Goal: Information Seeking & Learning: Understand process/instructions

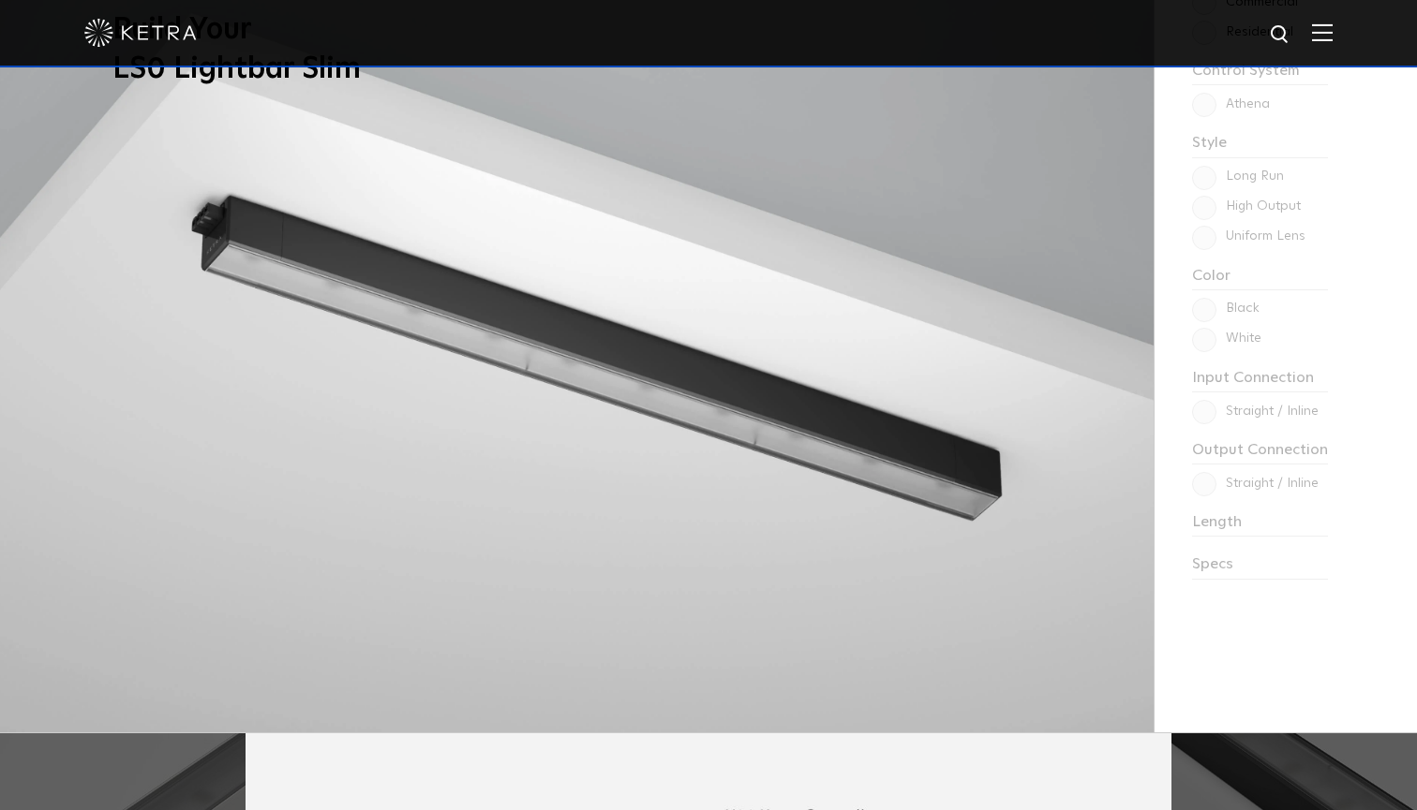
scroll to position [1752, 0]
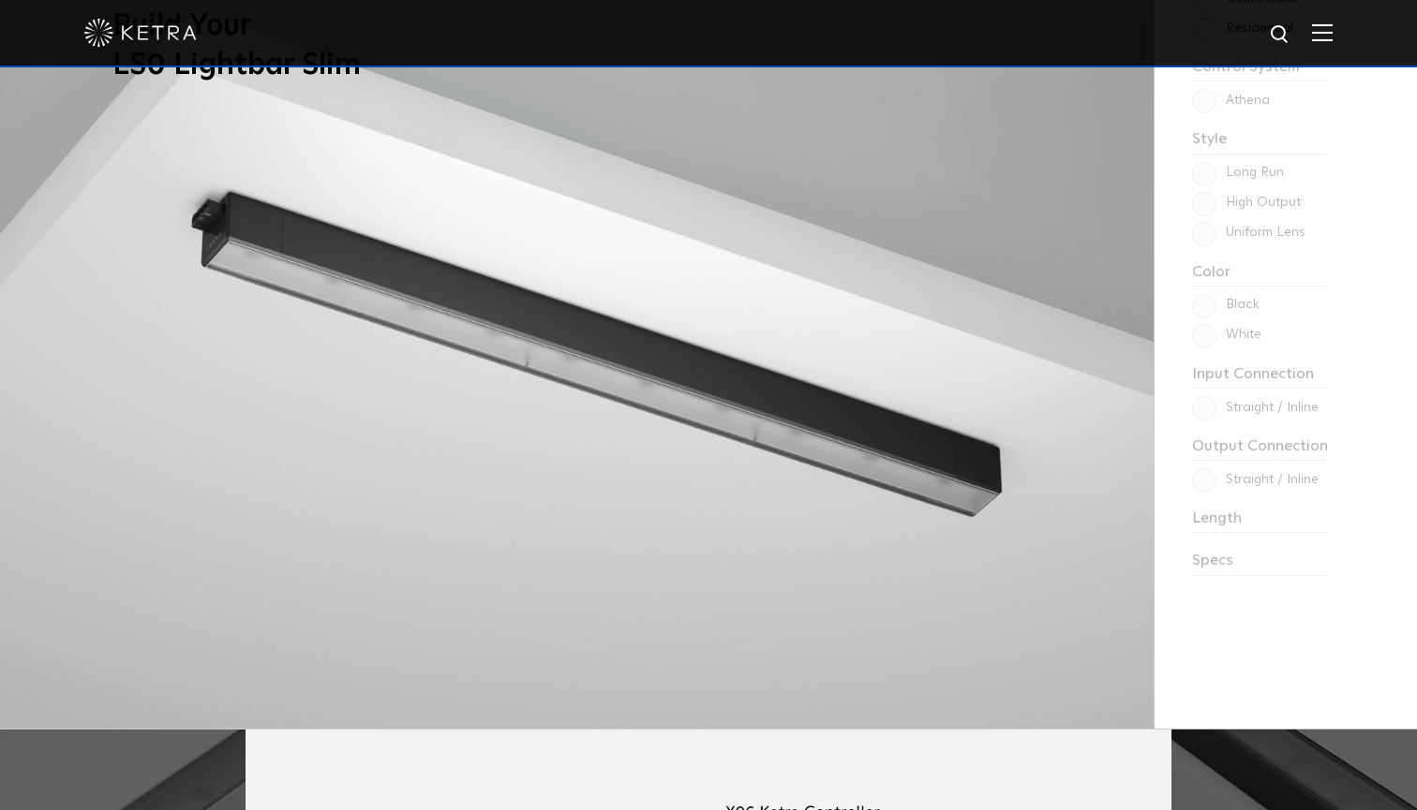
click at [1200, 185] on div "Choose one to begin: Commercial Residential Control System Athena HomeWorks Sty…" at bounding box center [1284, 323] width 262 height 810
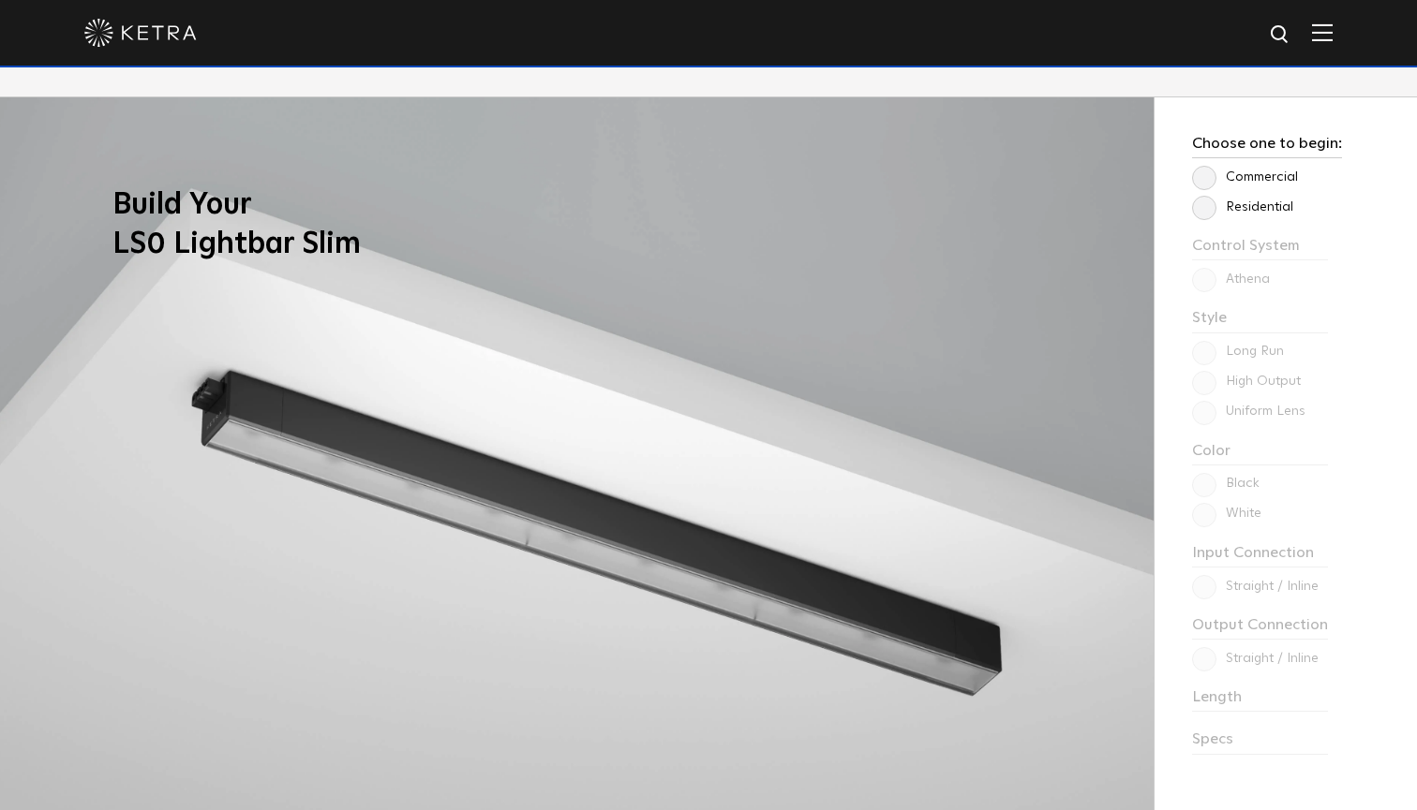
scroll to position [1577, 0]
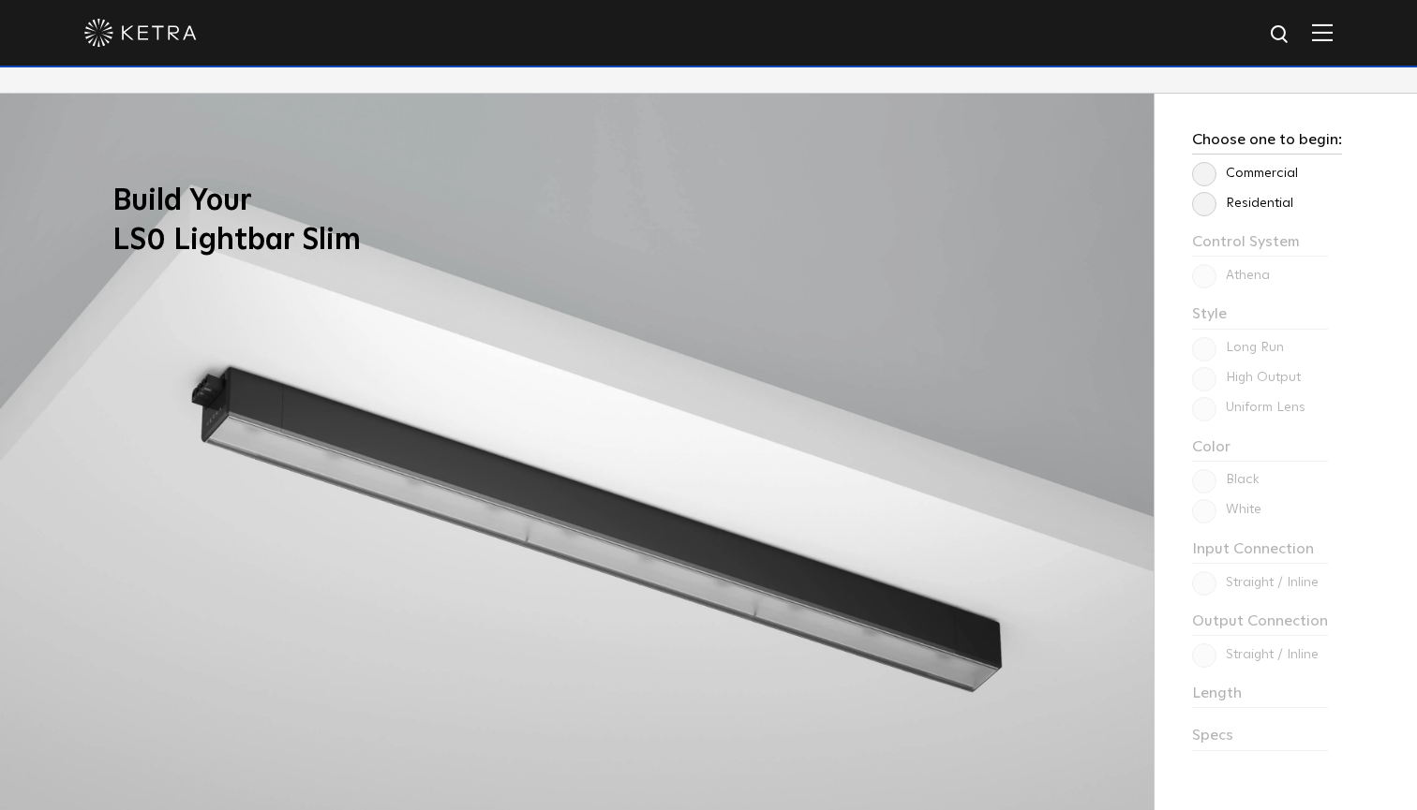
click at [1203, 196] on label "Residential" at bounding box center [1242, 204] width 101 height 16
click at [0, 0] on input "Residential" at bounding box center [0, 0] width 0 height 0
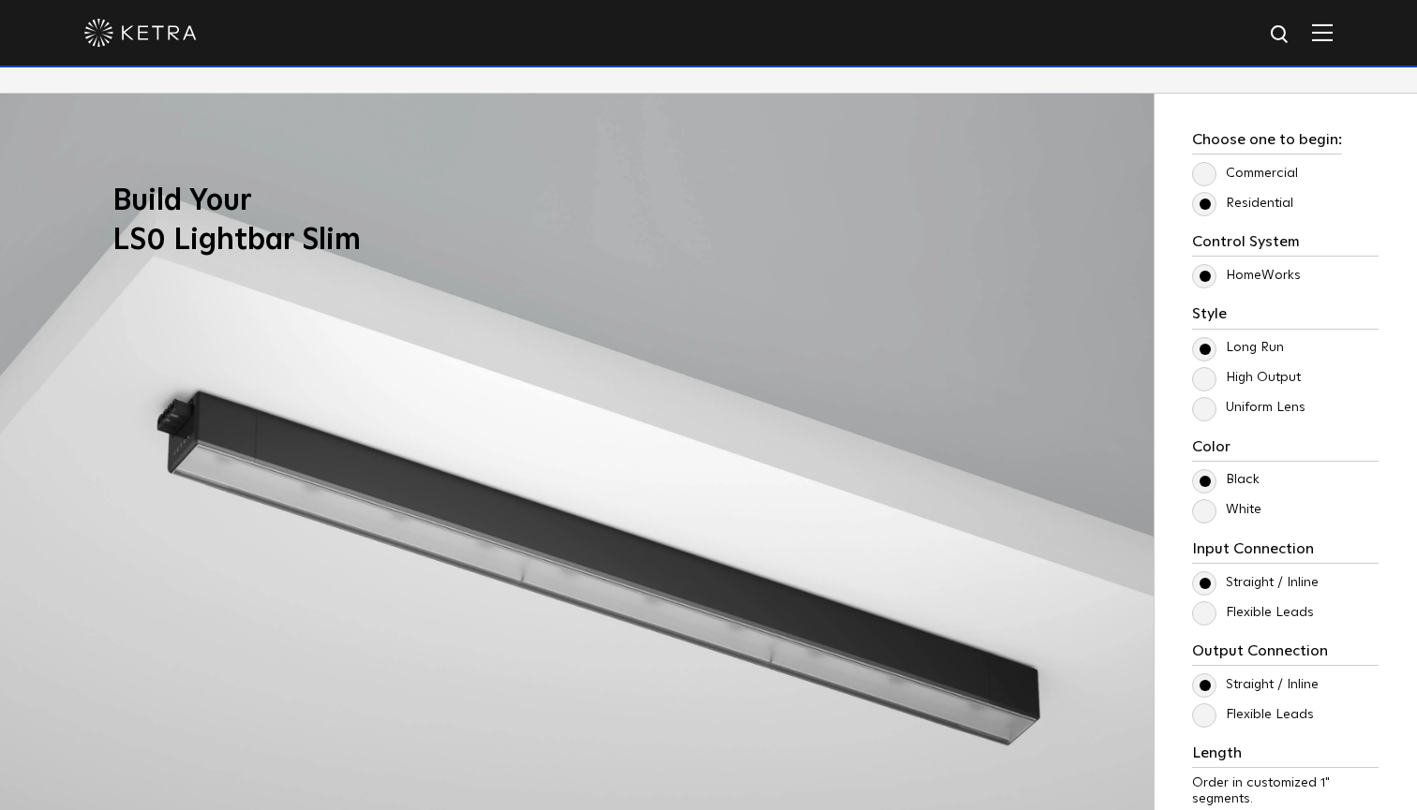
scroll to position [1670, 0]
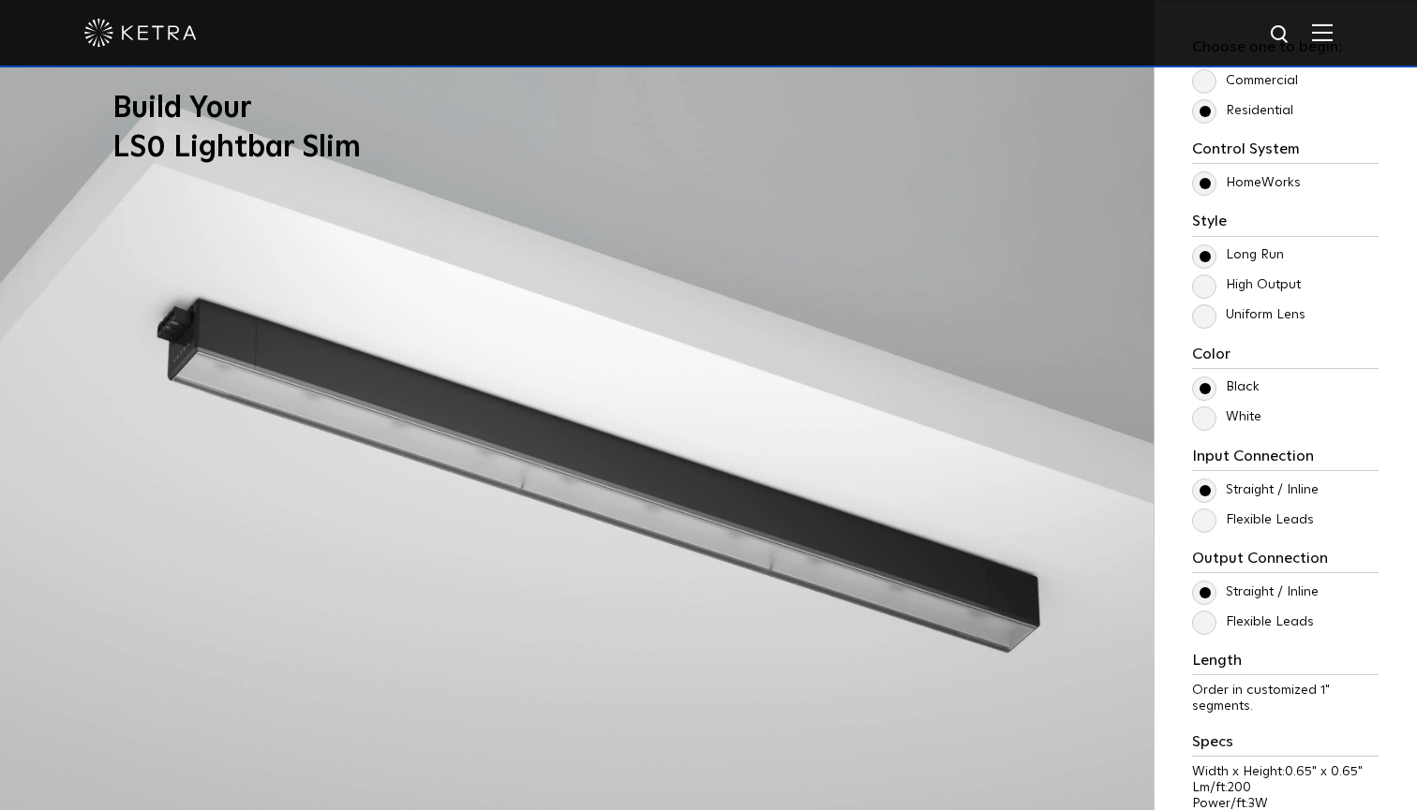
click at [1203, 285] on label "High Output" at bounding box center [1246, 285] width 109 height 16
click at [0, 0] on input "High Output" at bounding box center [0, 0] width 0 height 0
click at [1210, 315] on label "Uniform Lens" at bounding box center [1248, 315] width 113 height 16
click at [0, 0] on input "Uniform Lens" at bounding box center [0, 0] width 0 height 0
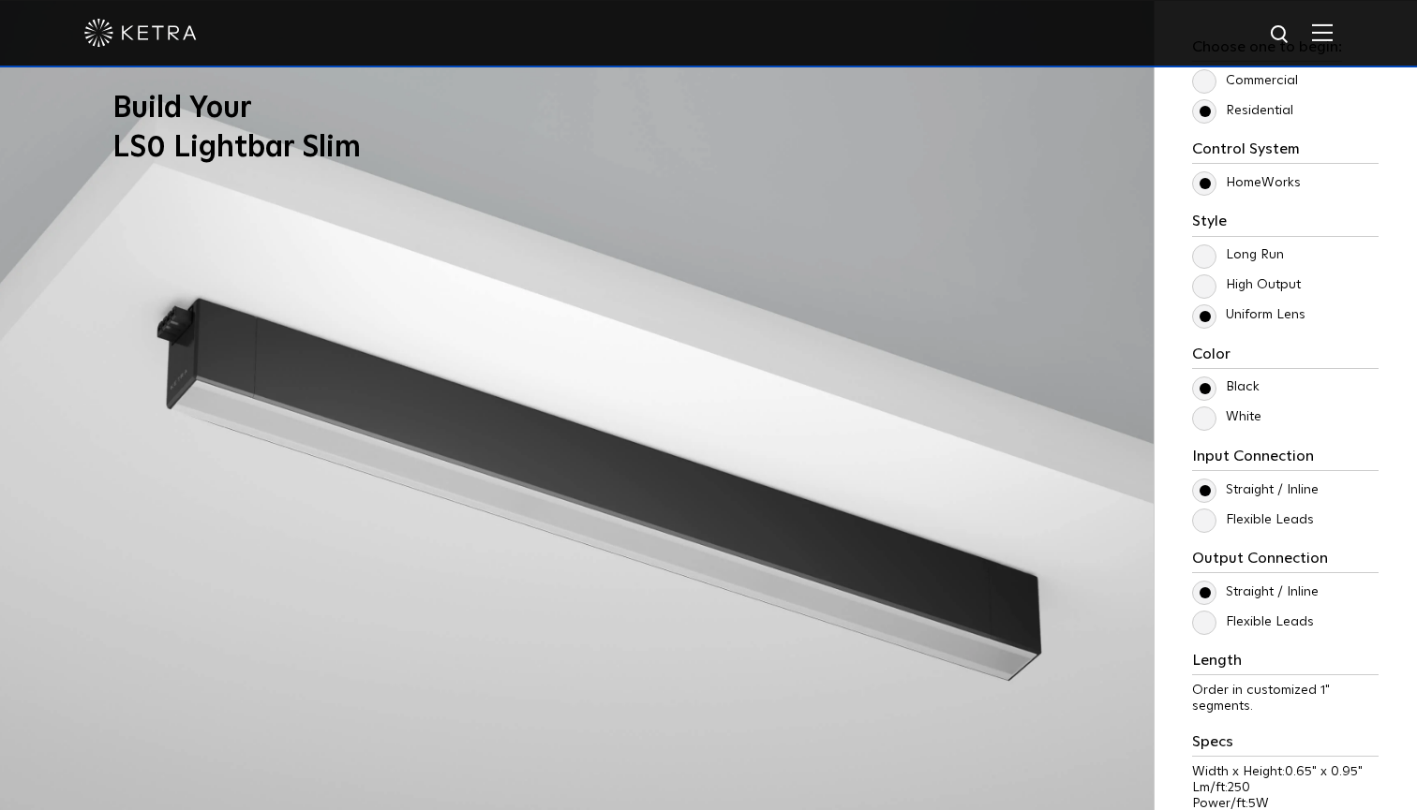
click at [1211, 293] on label "High Output" at bounding box center [1246, 285] width 109 height 16
click at [0, 0] on input "High Output" at bounding box center [0, 0] width 0 height 0
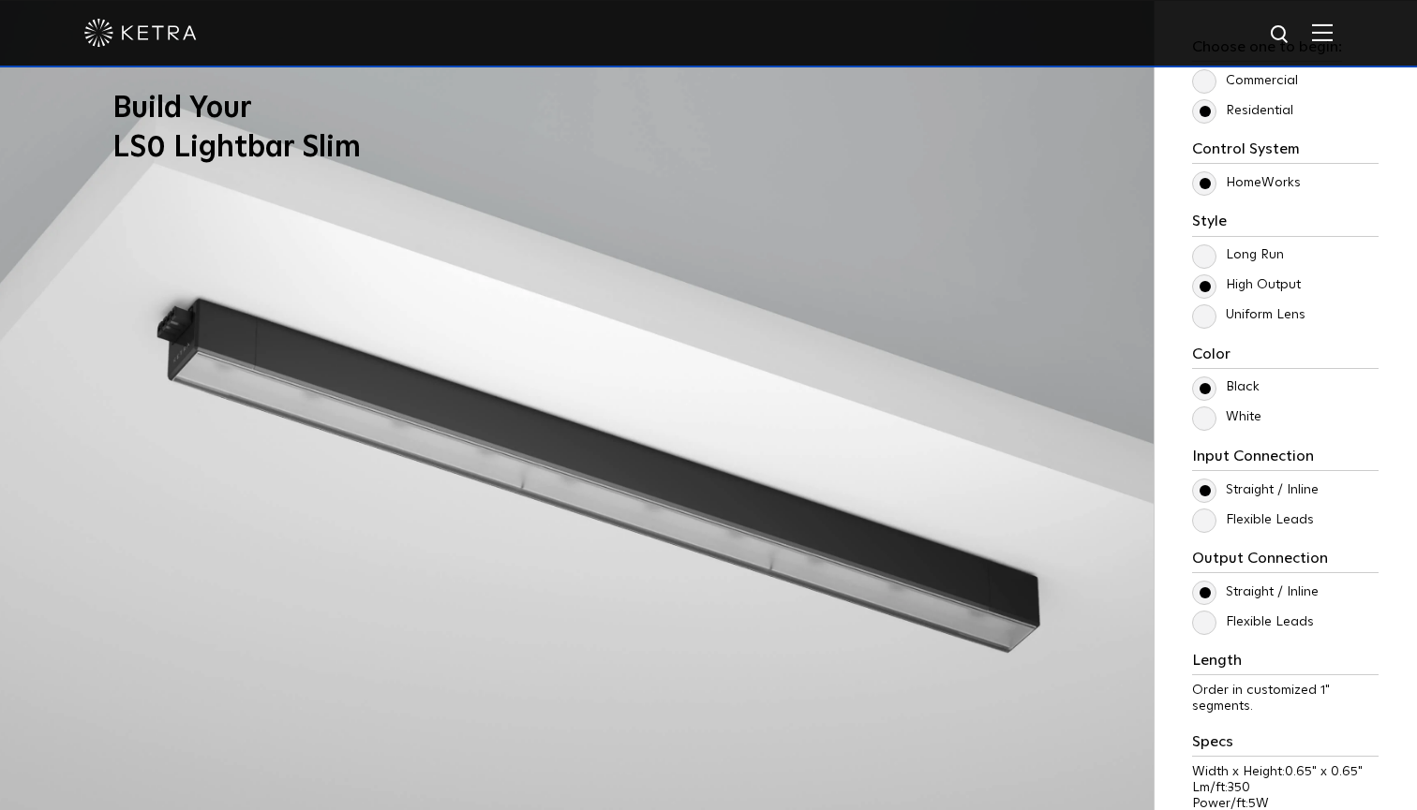
click at [1210, 258] on label "Long Run" at bounding box center [1238, 255] width 92 height 16
click at [0, 0] on input "Long Run" at bounding box center [0, 0] width 0 height 0
click at [1206, 286] on label "High Output" at bounding box center [1246, 285] width 109 height 16
click at [0, 0] on input "High Output" at bounding box center [0, 0] width 0 height 0
click at [1210, 267] on div "Long Run High Output Uniform Lens" at bounding box center [1285, 286] width 186 height 82
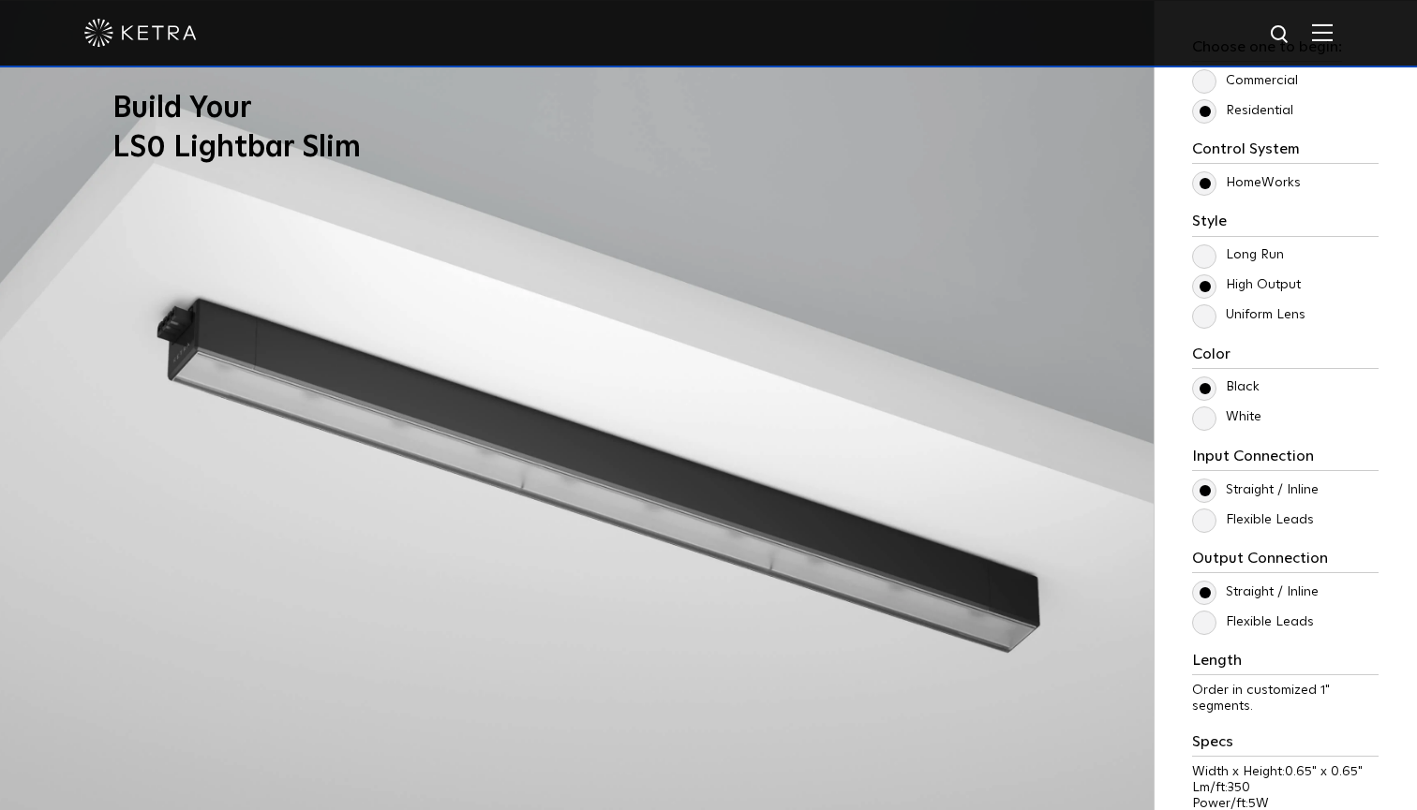
click at [1209, 260] on label "Long Run" at bounding box center [1238, 255] width 92 height 16
click at [0, 0] on input "Long Run" at bounding box center [0, 0] width 0 height 0
click at [1213, 428] on div "Control System Athena HomeWorks Style [GEOGRAPHIC_DATA] High Output Uniform Len…" at bounding box center [1285, 494] width 186 height 706
click at [1205, 413] on label "White" at bounding box center [1226, 417] width 69 height 16
click at [0, 0] on input "White" at bounding box center [0, 0] width 0 height 0
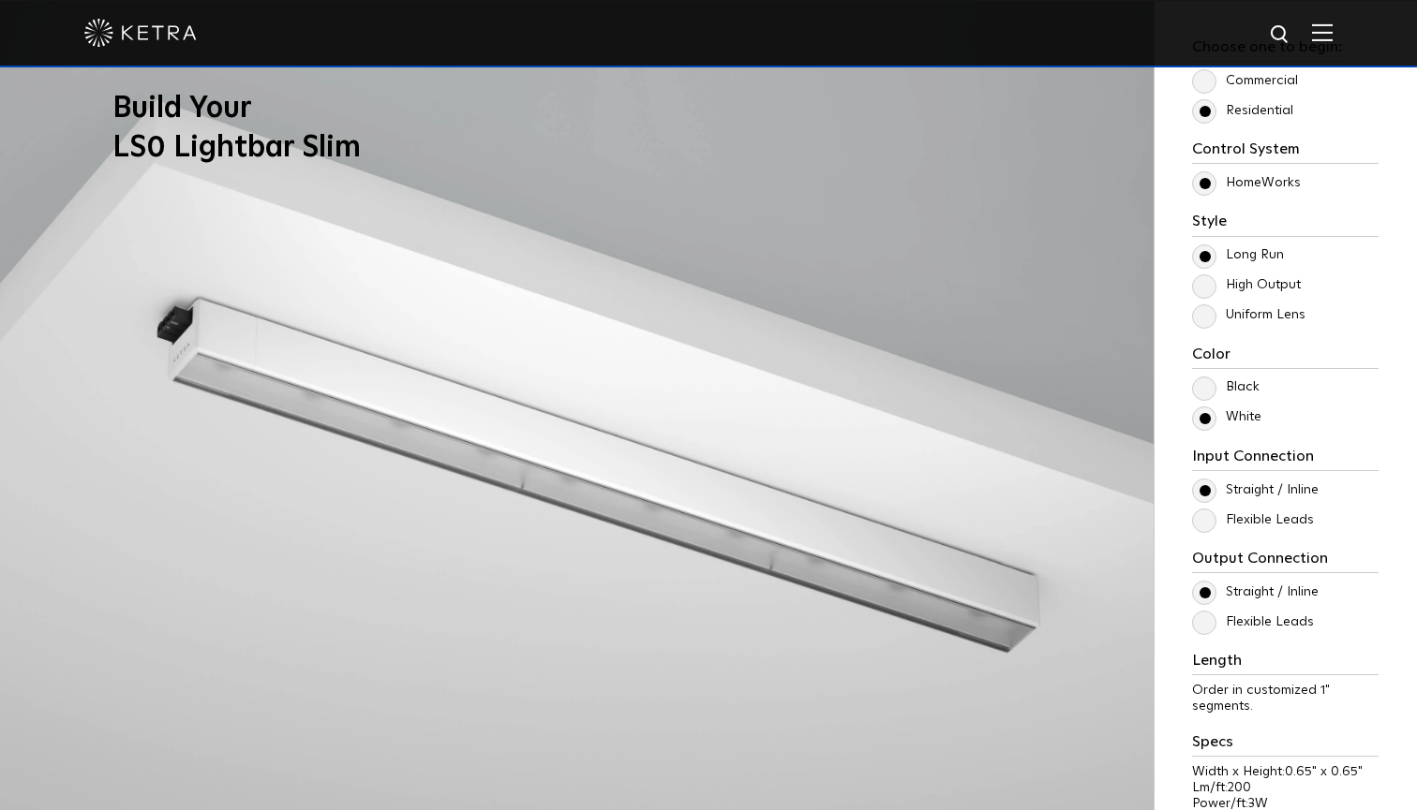
click at [1200, 520] on label "Flexible Leads" at bounding box center [1253, 521] width 122 height 16
click at [0, 0] on input "Flexible Leads" at bounding box center [0, 0] width 0 height 0
click at [1197, 489] on label "Straight / Inline" at bounding box center [1255, 491] width 126 height 16
click at [0, 0] on input "Straight / Inline" at bounding box center [0, 0] width 0 height 0
click at [1197, 537] on div "Control System Athena HomeWorks Style [GEOGRAPHIC_DATA] High Output Uniform Len…" at bounding box center [1285, 494] width 186 height 706
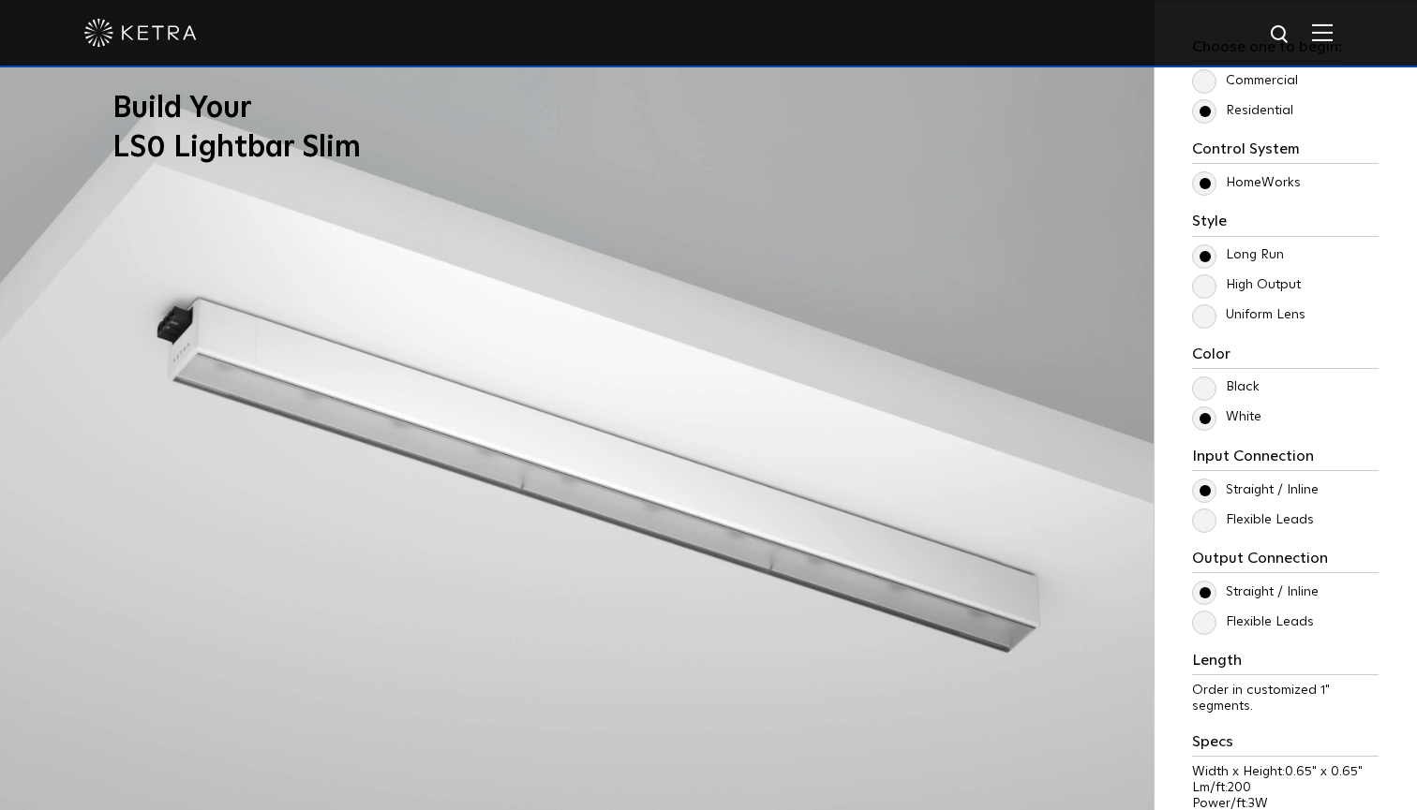
click at [1204, 525] on label "Flexible Leads" at bounding box center [1253, 521] width 122 height 16
click at [0, 0] on input "Flexible Leads" at bounding box center [0, 0] width 0 height 0
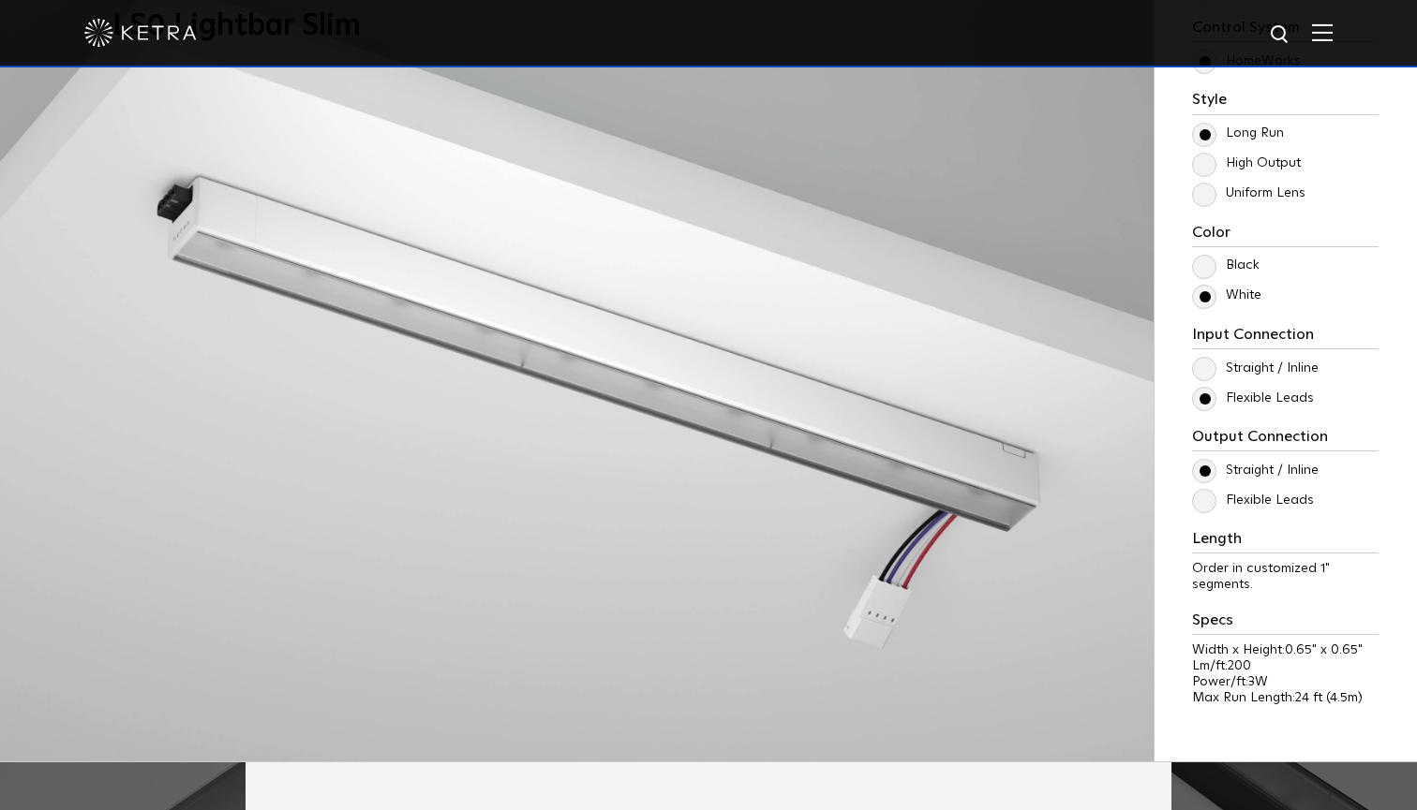
click at [1211, 501] on label "Flexible Leads" at bounding box center [1253, 501] width 122 height 16
click at [0, 0] on input "Flexible Leads" at bounding box center [0, 0] width 0 height 0
click at [1204, 470] on label "Straight / Inline" at bounding box center [1255, 471] width 126 height 16
click at [0, 0] on input "Straight / Inline" at bounding box center [0, 0] width 0 height 0
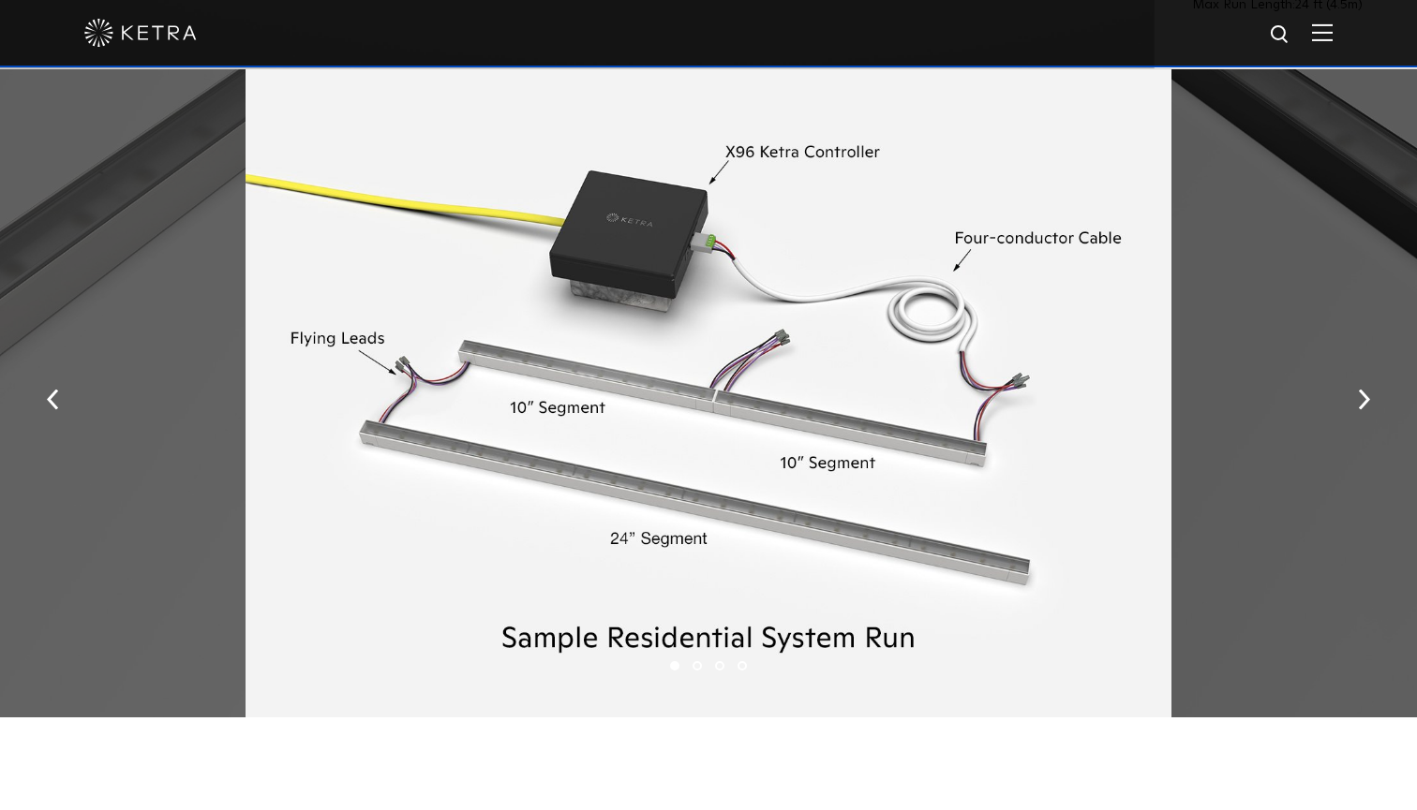
scroll to position [2507, 0]
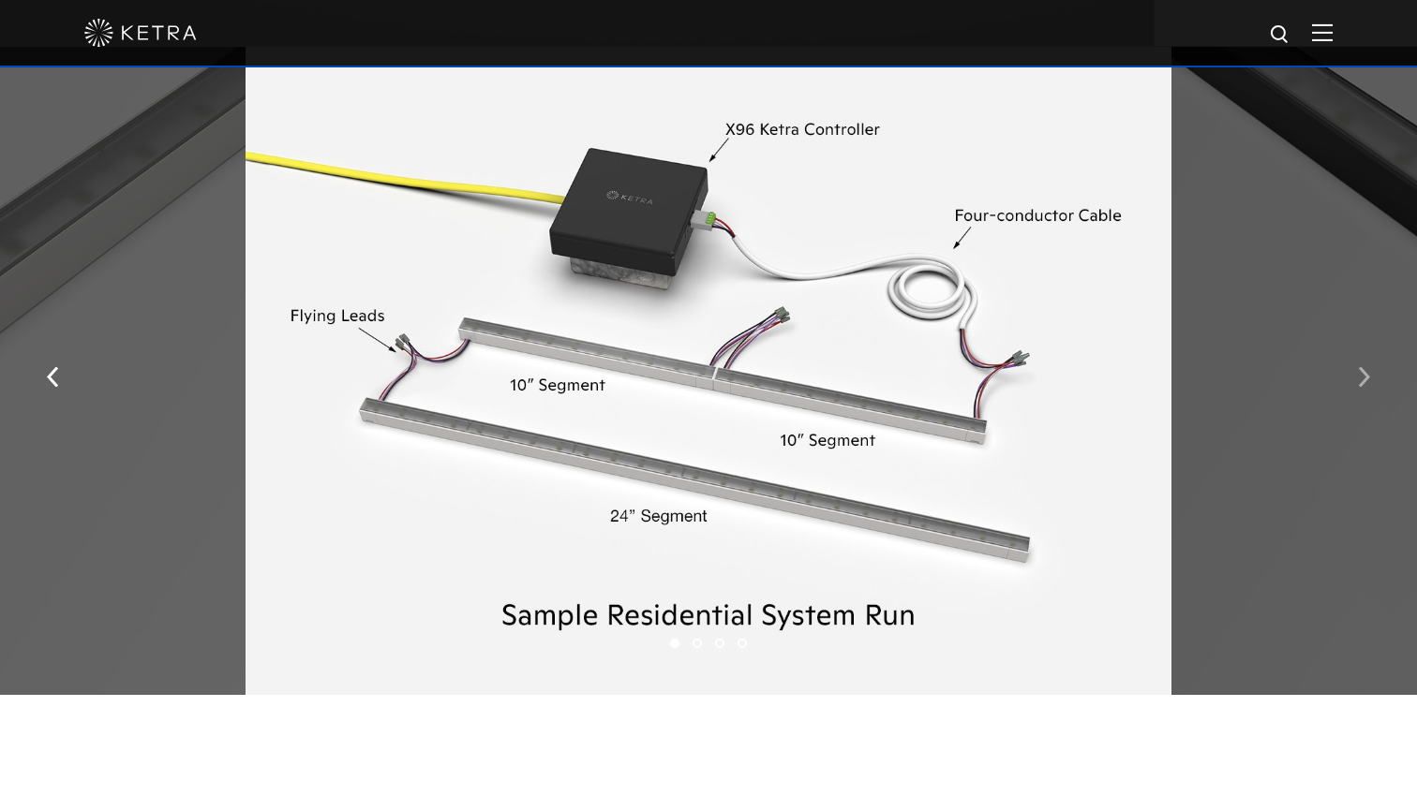
click at [1359, 349] on button "button" at bounding box center [1364, 376] width 40 height 65
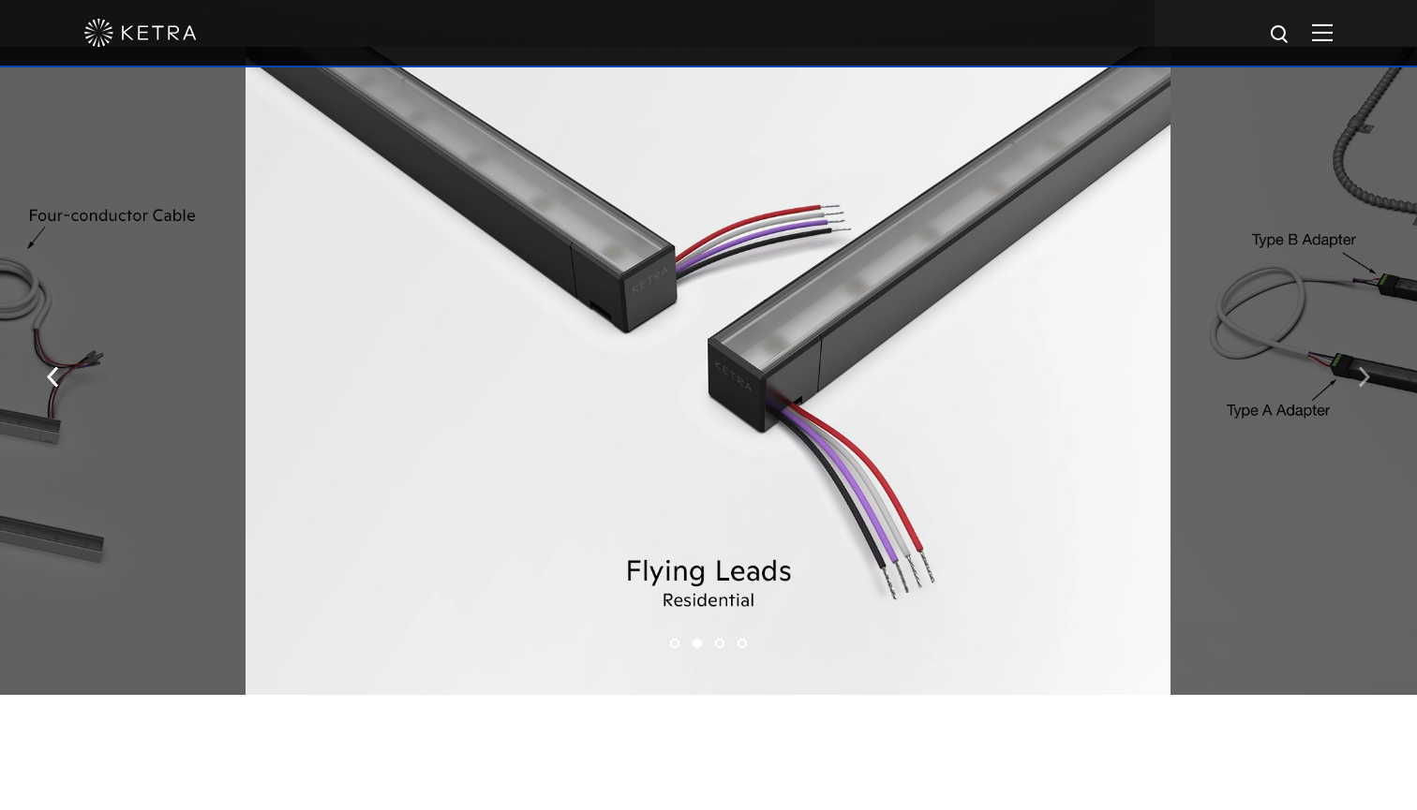
click at [1359, 349] on button "button" at bounding box center [1364, 376] width 40 height 65
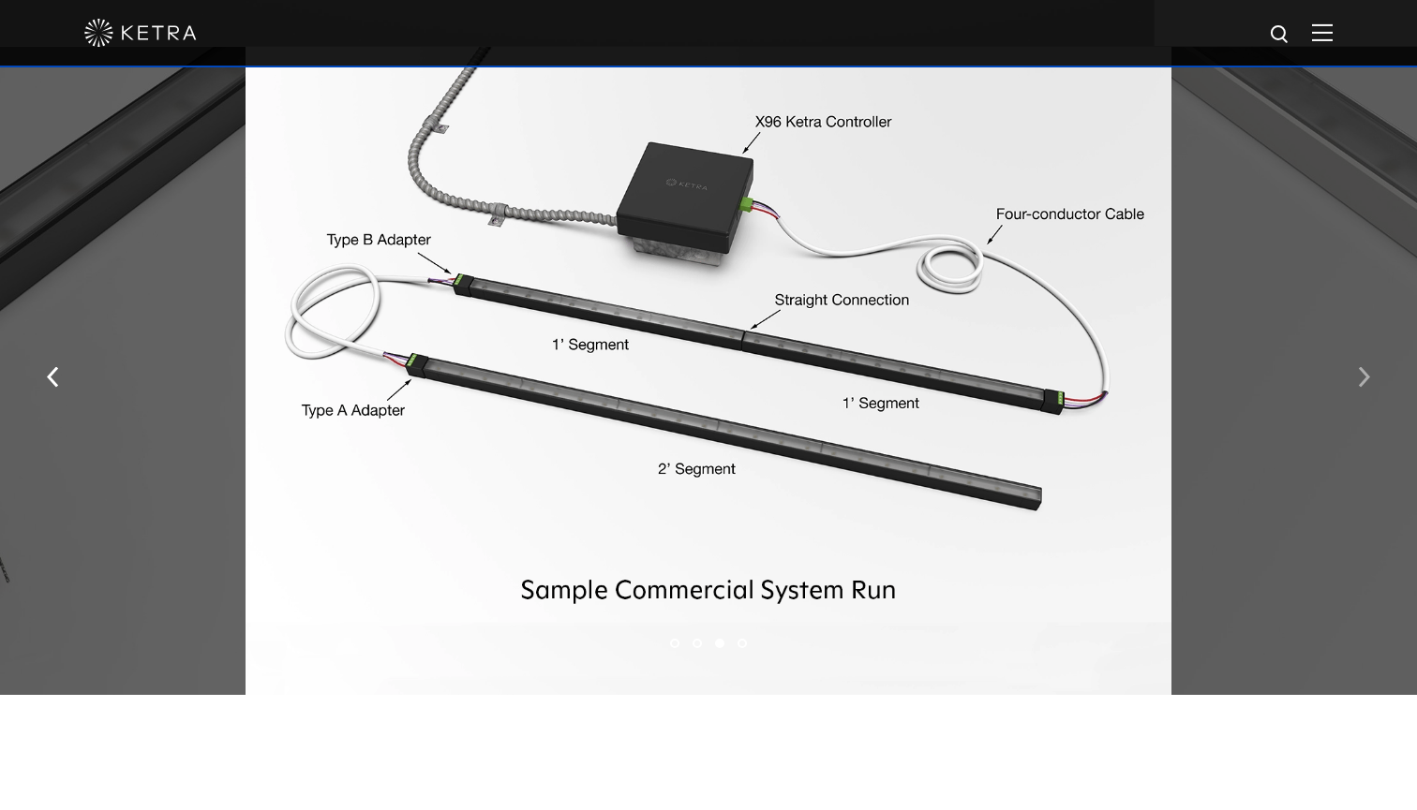
click at [1359, 349] on button "button" at bounding box center [1364, 376] width 40 height 65
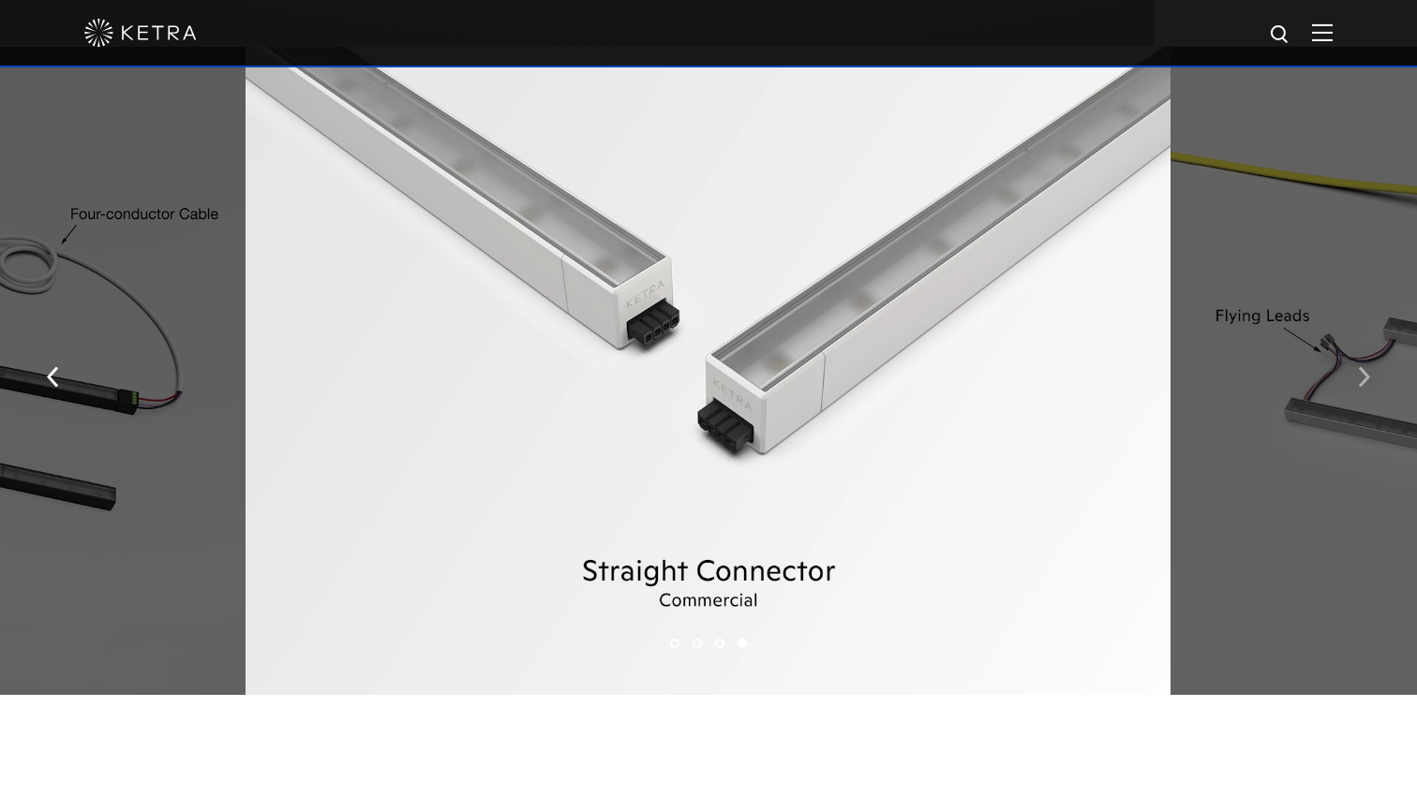
click at [1359, 349] on button "button" at bounding box center [1364, 376] width 40 height 65
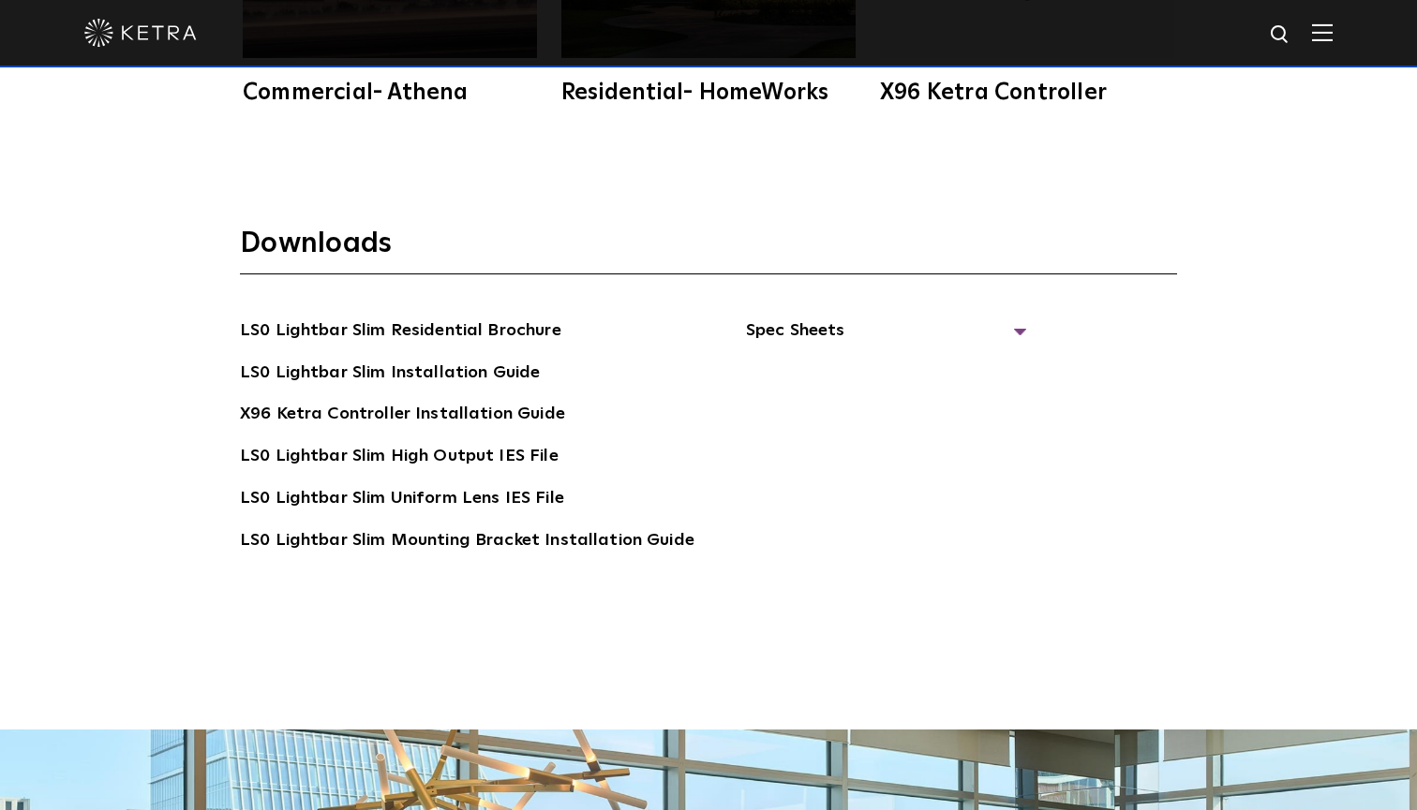
scroll to position [3734, 0]
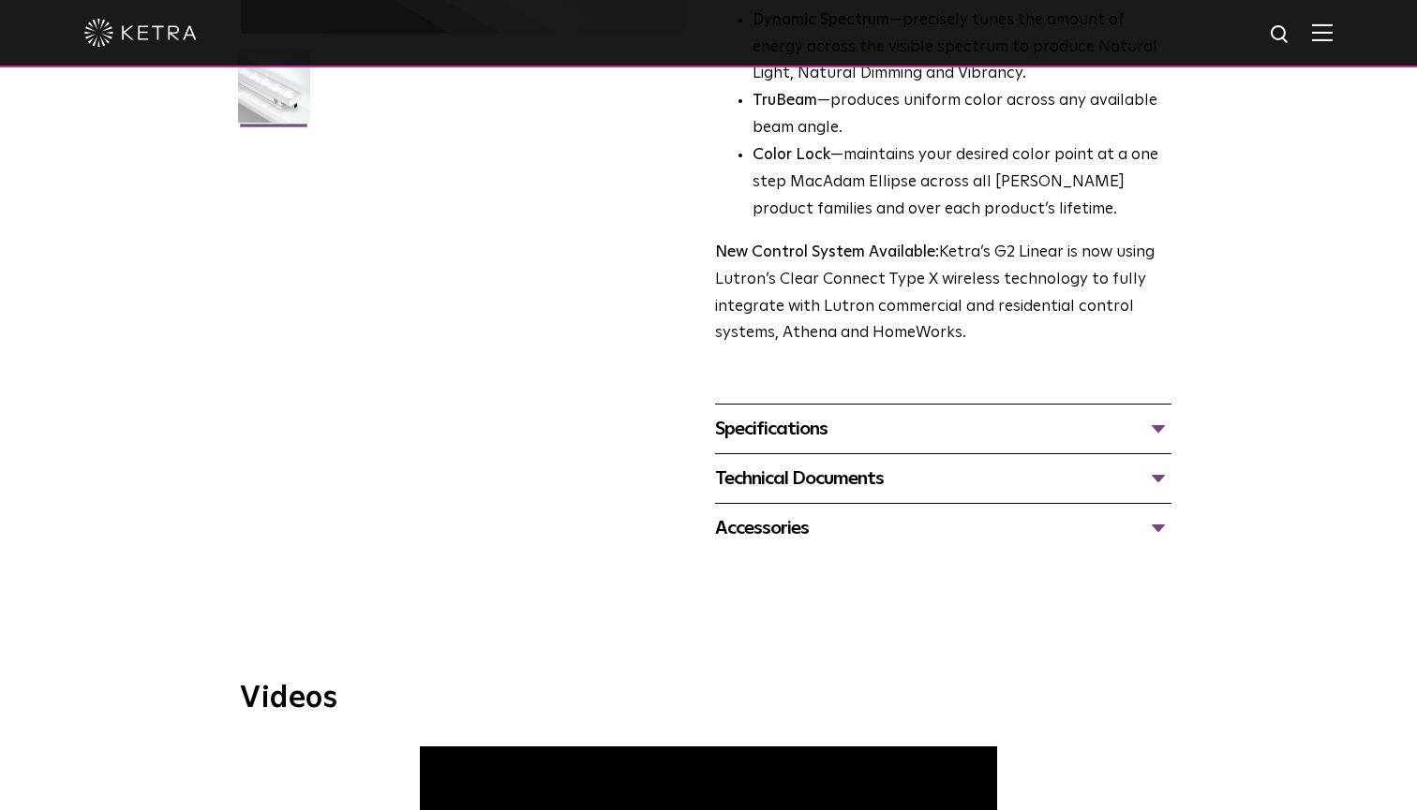
scroll to position [571, 0]
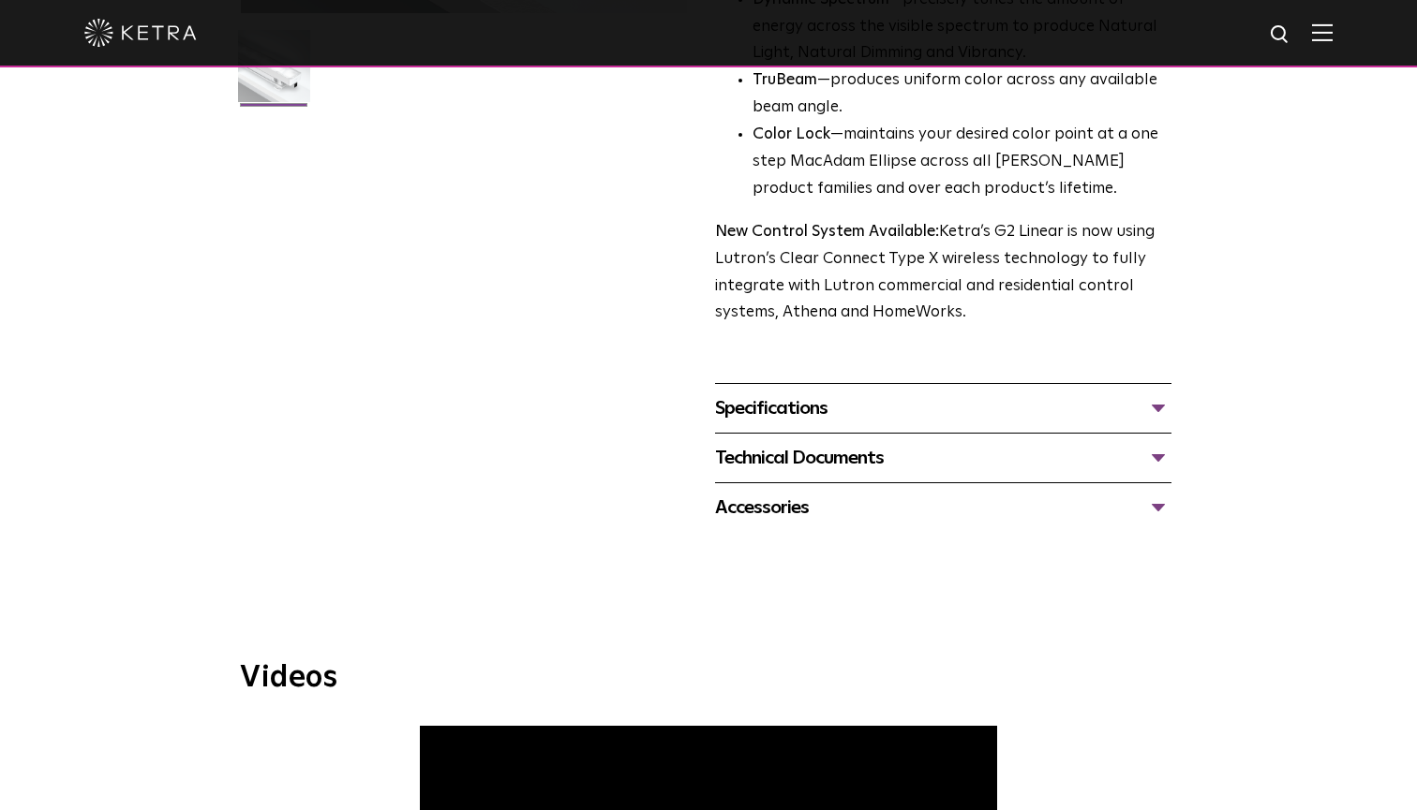
click at [759, 493] on div "Accessories" at bounding box center [943, 508] width 456 height 30
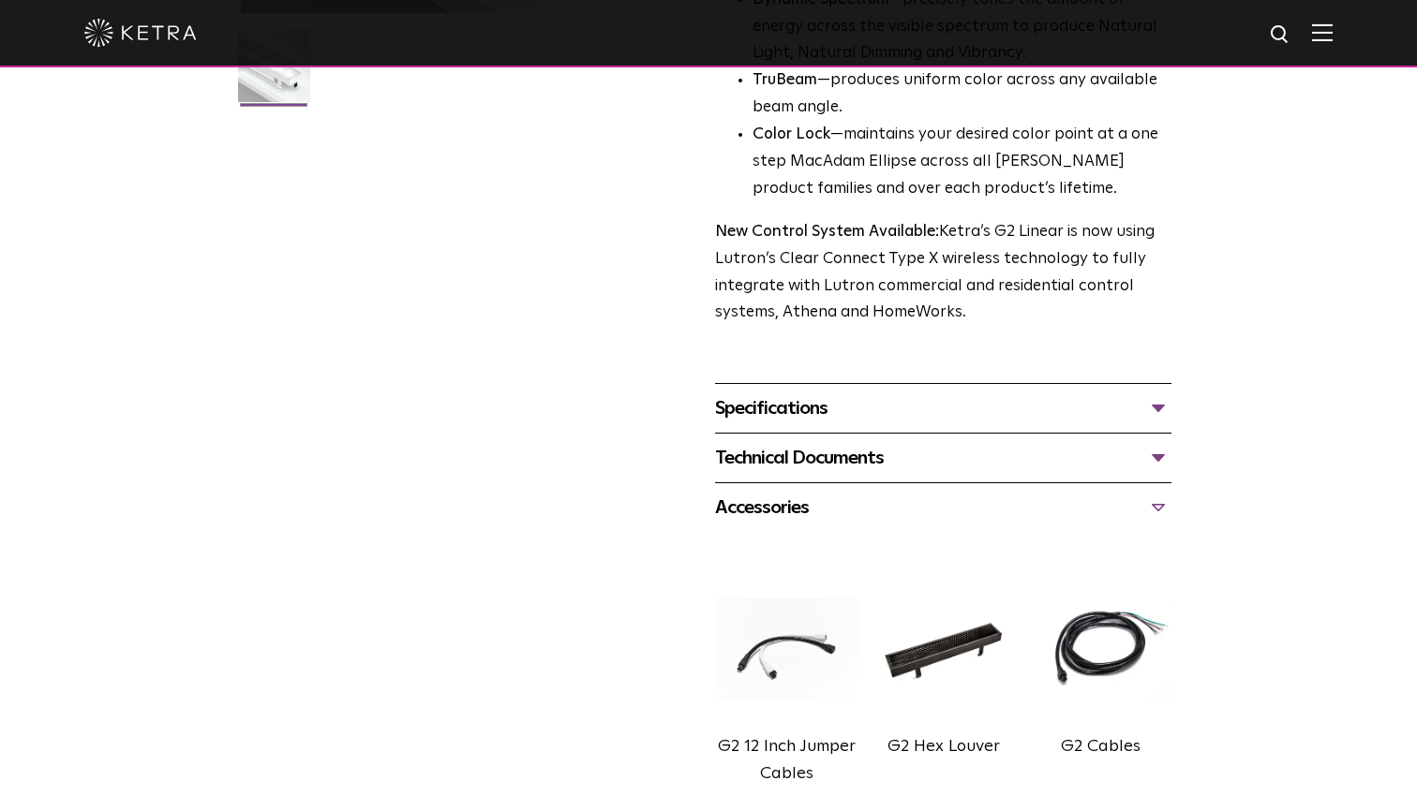
click at [787, 453] on div "Technical Documents" at bounding box center [943, 458] width 456 height 30
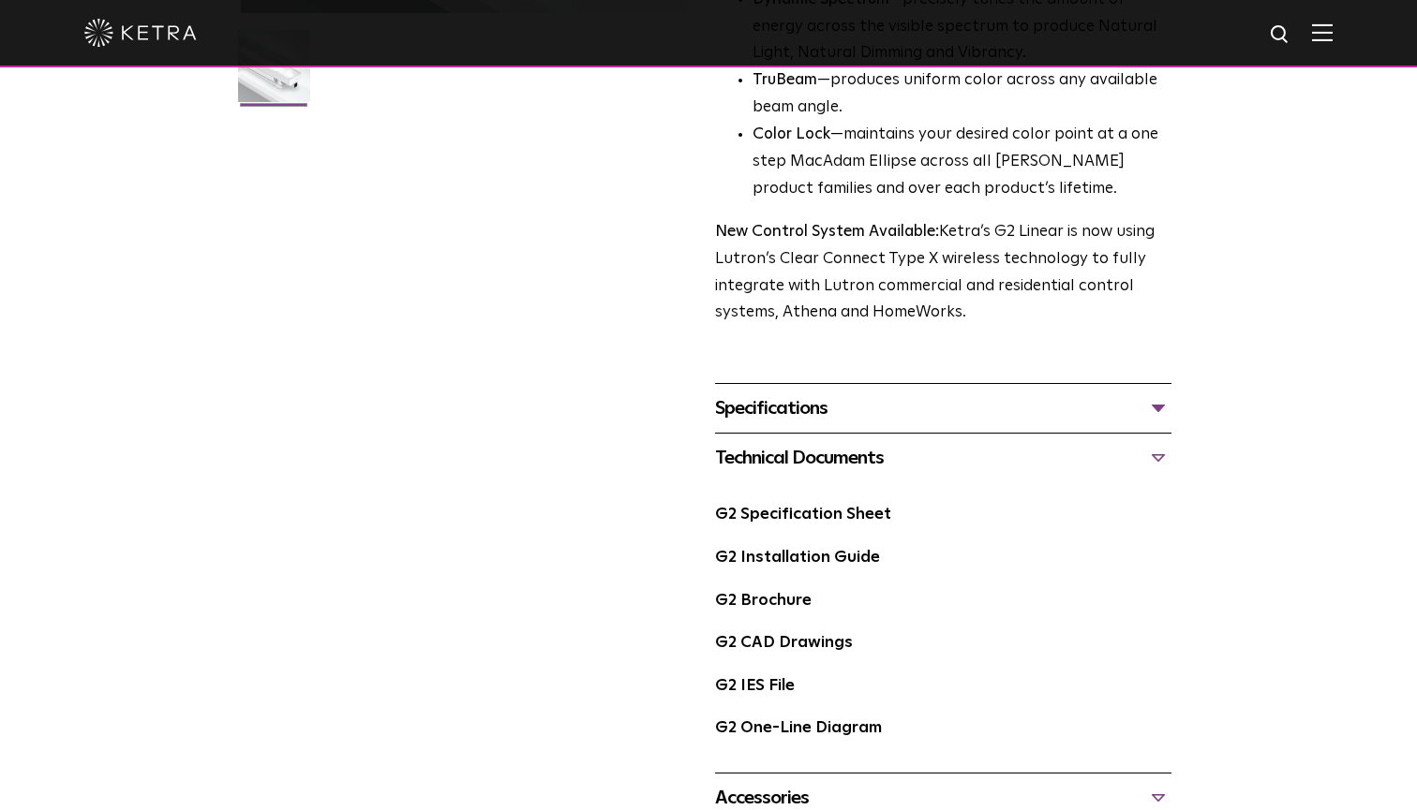
click at [795, 410] on div "Specifications LUMEN OUTPUTS 400, 700, 1000 DIMENSIONS 2" W, 12" L, 2.5-3.1" H …" at bounding box center [943, 408] width 456 height 50
click at [803, 394] on div "Specifications" at bounding box center [943, 409] width 456 height 30
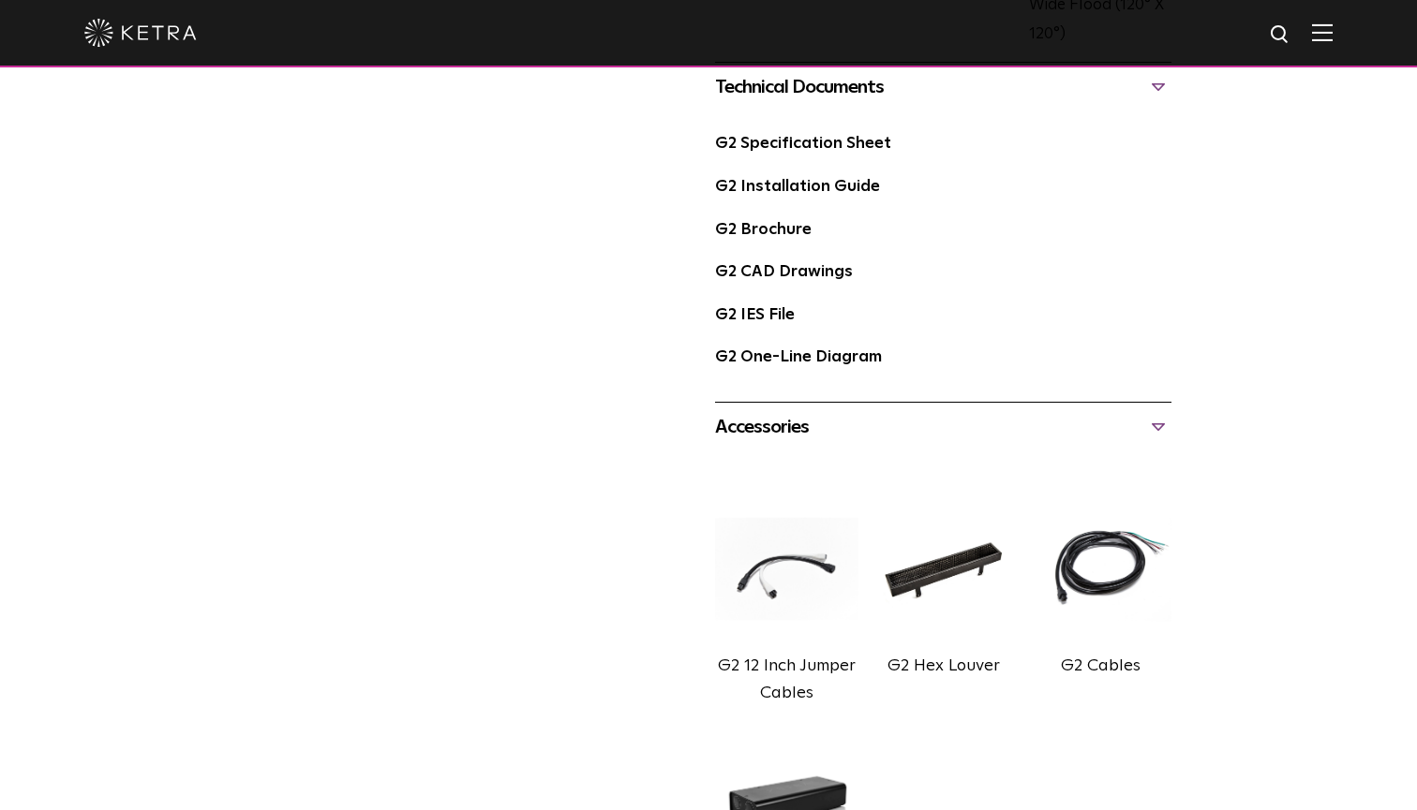
scroll to position [1087, 0]
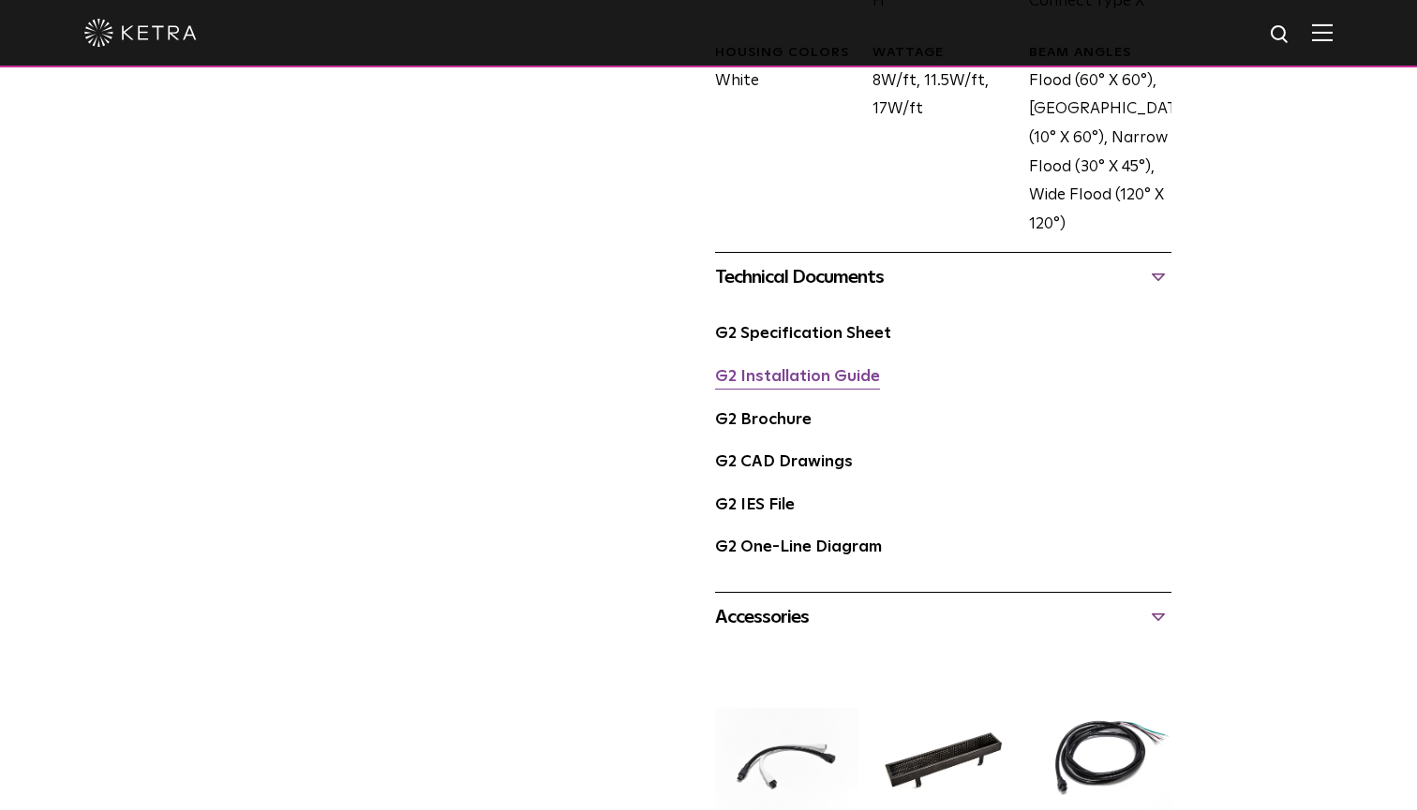
click at [808, 369] on link "G2 Installation Guide" at bounding box center [797, 377] width 165 height 16
